Goal: Information Seeking & Learning: Learn about a topic

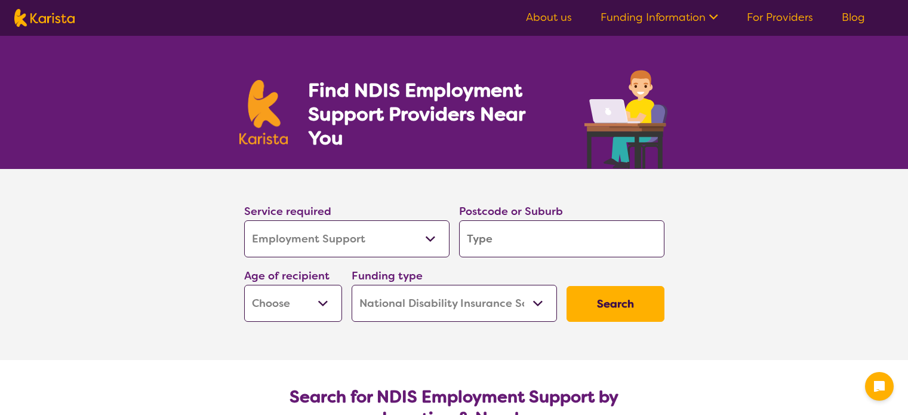
select select "Employment Support"
select select "NDIS"
select select "Employment Support"
select select "NDIS"
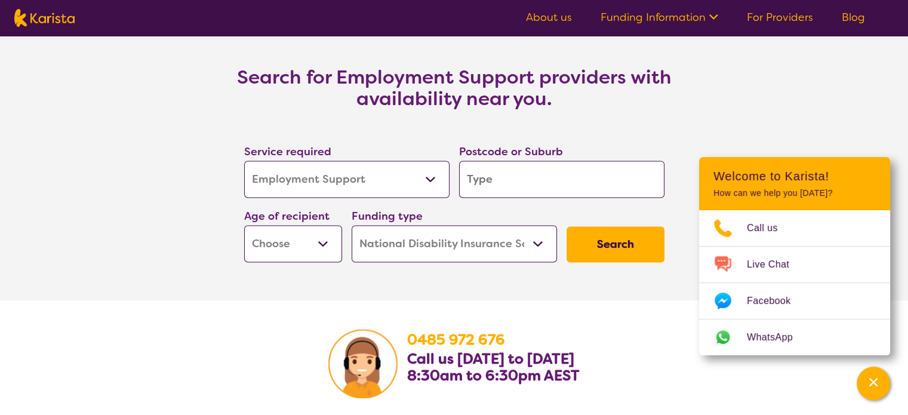
scroll to position [2031, 0]
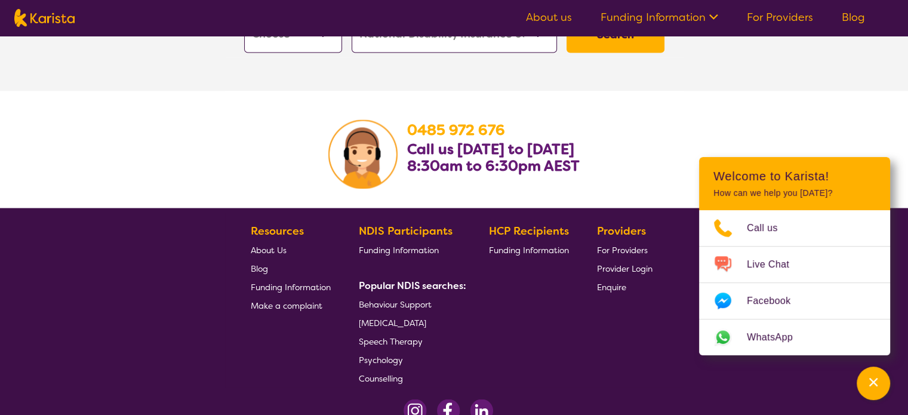
click at [855, 96] on section "0485 972 676 Call us Monday to Friday 8:30am to 6:30pm AEST" at bounding box center [454, 149] width 908 height 117
click at [846, 16] on link "Blog" at bounding box center [853, 17] width 23 height 14
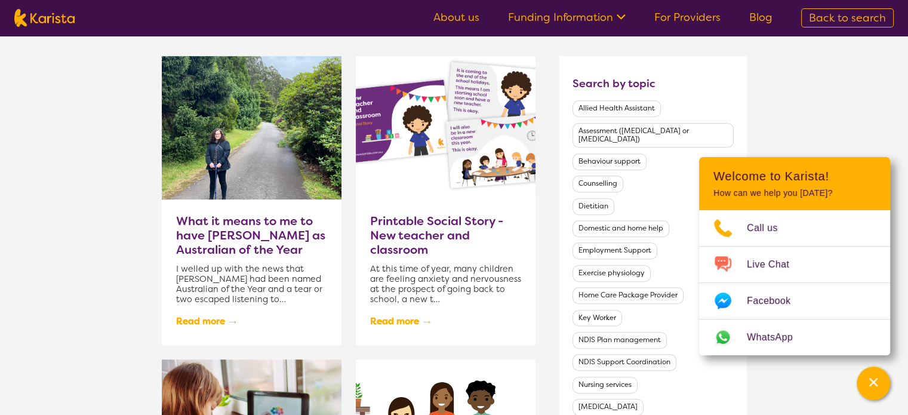
scroll to position [538, 0]
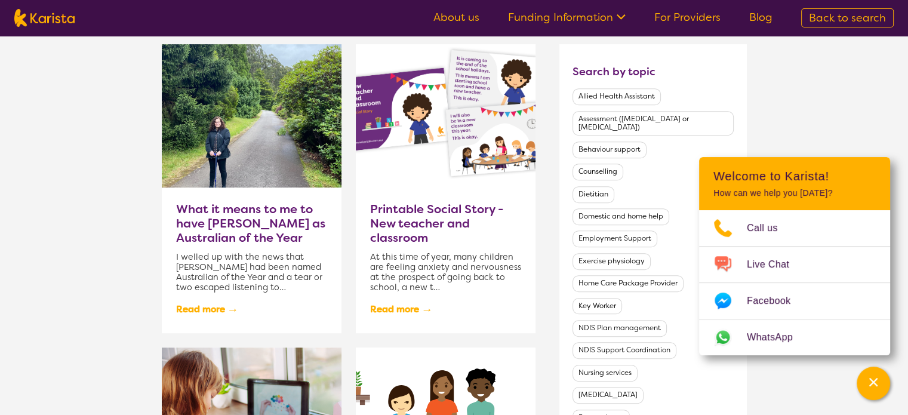
click at [249, 213] on h3 "What it means to me to have Dylan Alcott as Australian of the Year" at bounding box center [251, 223] width 151 height 43
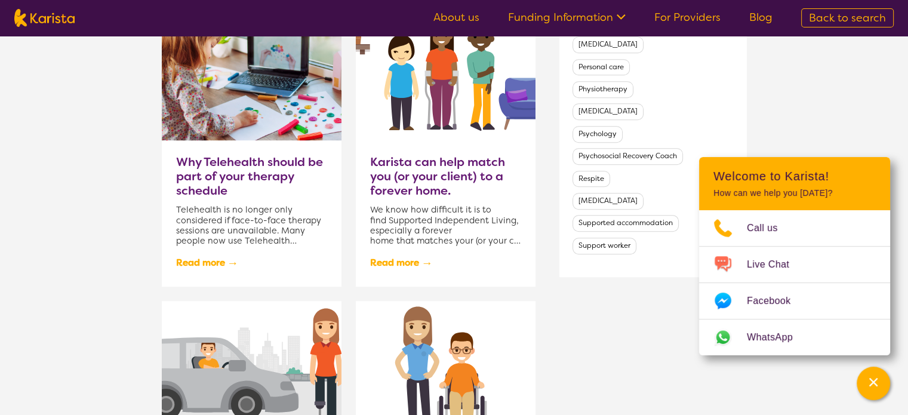
scroll to position [836, 0]
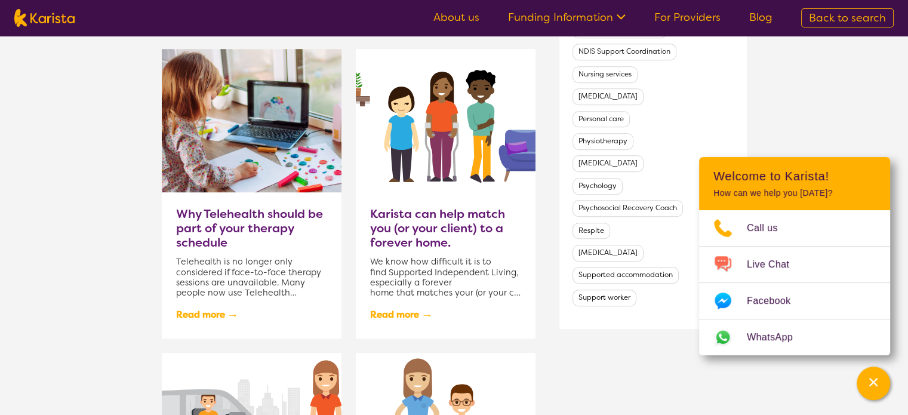
click at [264, 219] on h3 "Why Telehealth should be part of your therapy schedule" at bounding box center [251, 228] width 151 height 43
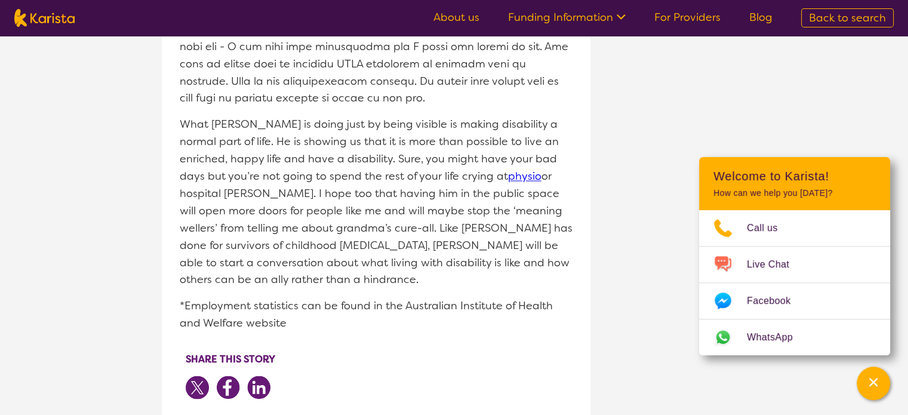
scroll to position [2090, 0]
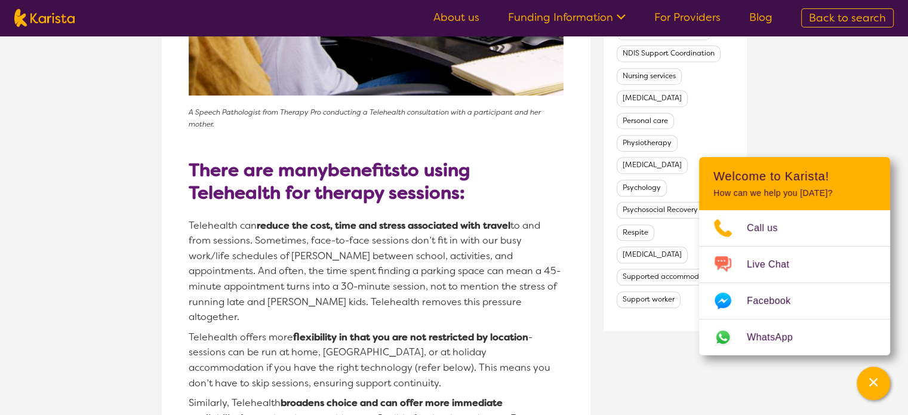
scroll to position [1195, 0]
